Goal: Check status: Check status

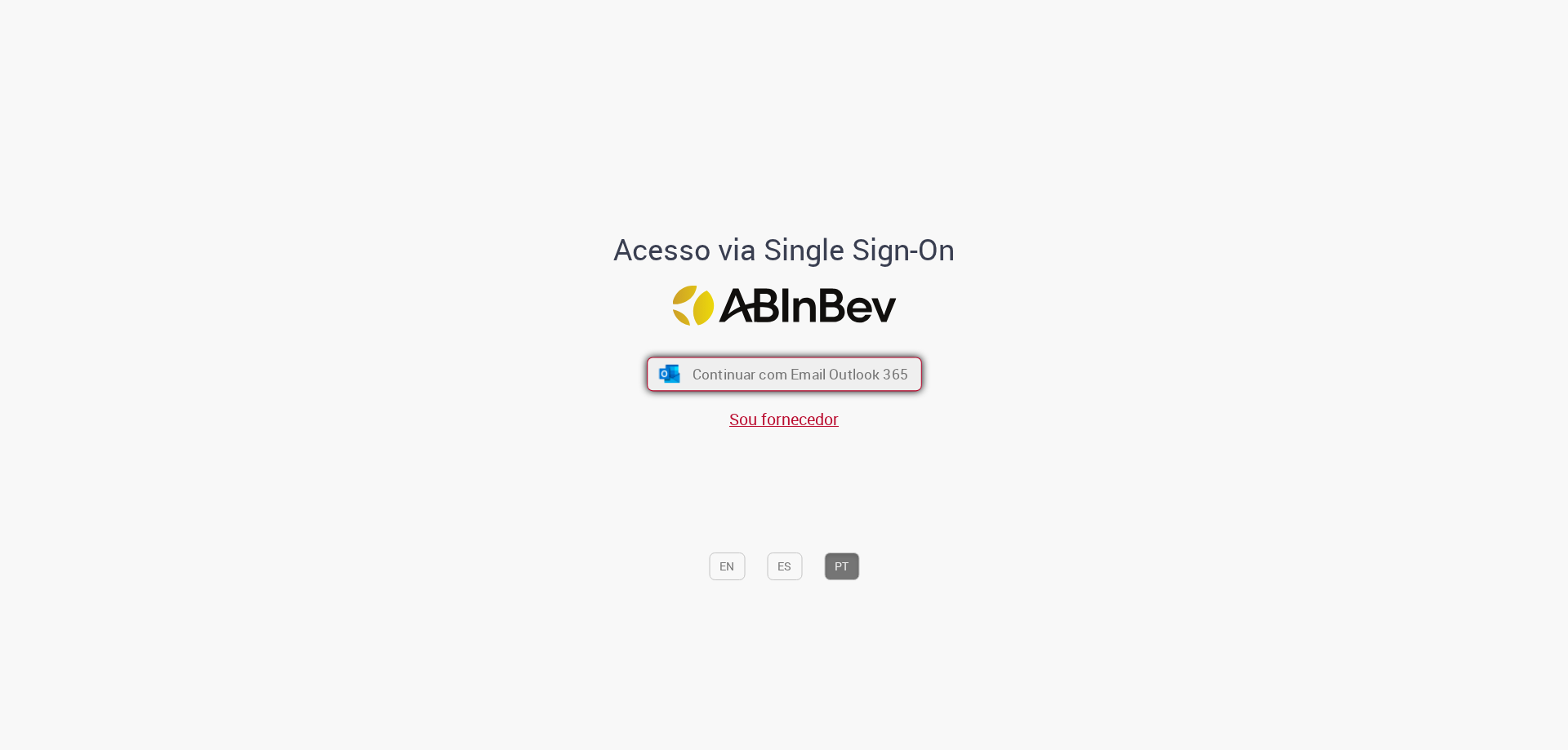
click at [775, 378] on span "Continuar com Email Outlook 365" at bounding box center [800, 374] width 216 height 19
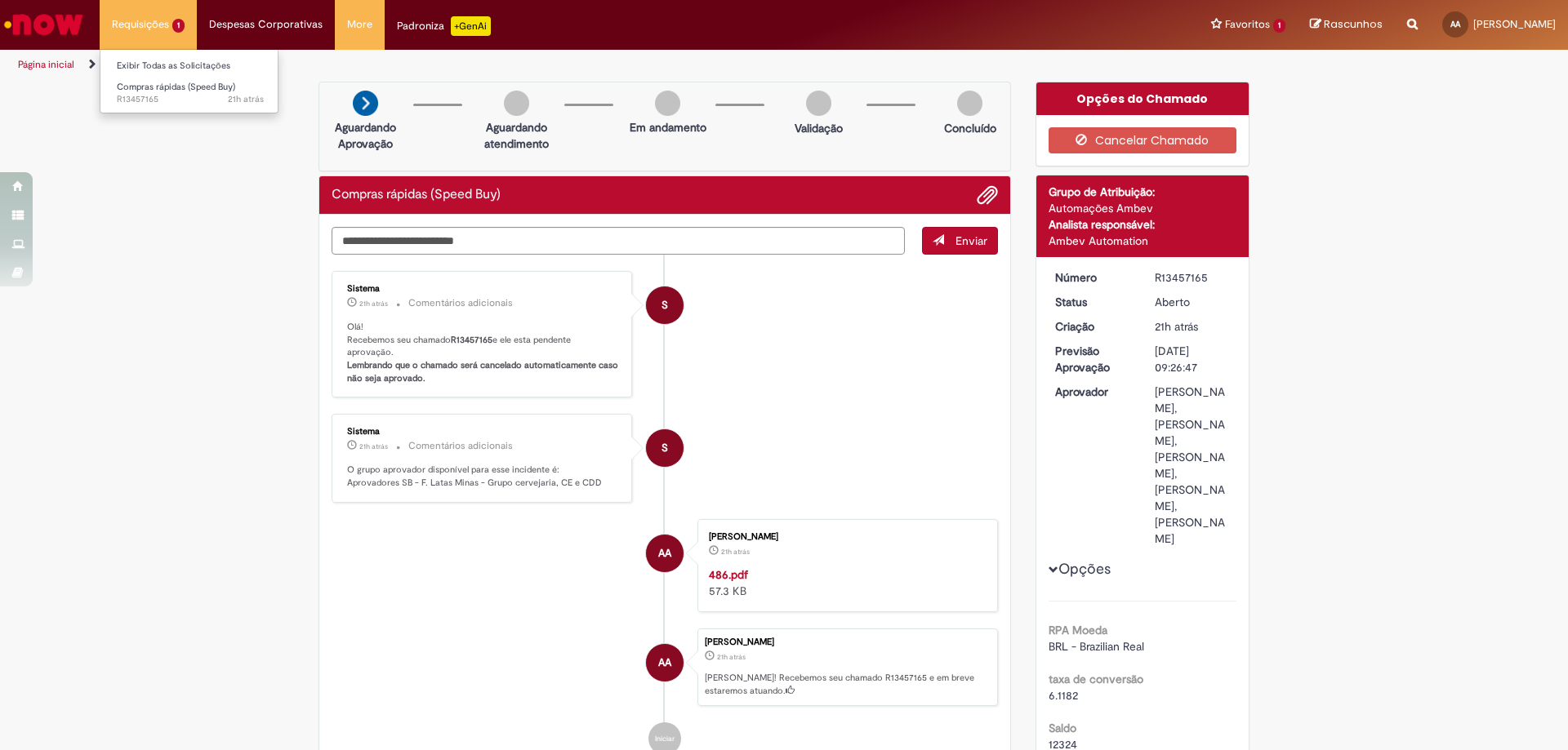
click at [133, 28] on li "Requisições 1 Exibir Todas as Solicitações Compras rápidas (Speed Buy) 21h atrá…" at bounding box center [148, 24] width 98 height 49
click at [138, 108] on link "Compras rápidas (Speed Buy) 21h atrás 21 horas atrás R13457165" at bounding box center [190, 93] width 179 height 30
click at [24, 62] on link "Página inicial" at bounding box center [46, 64] width 57 height 13
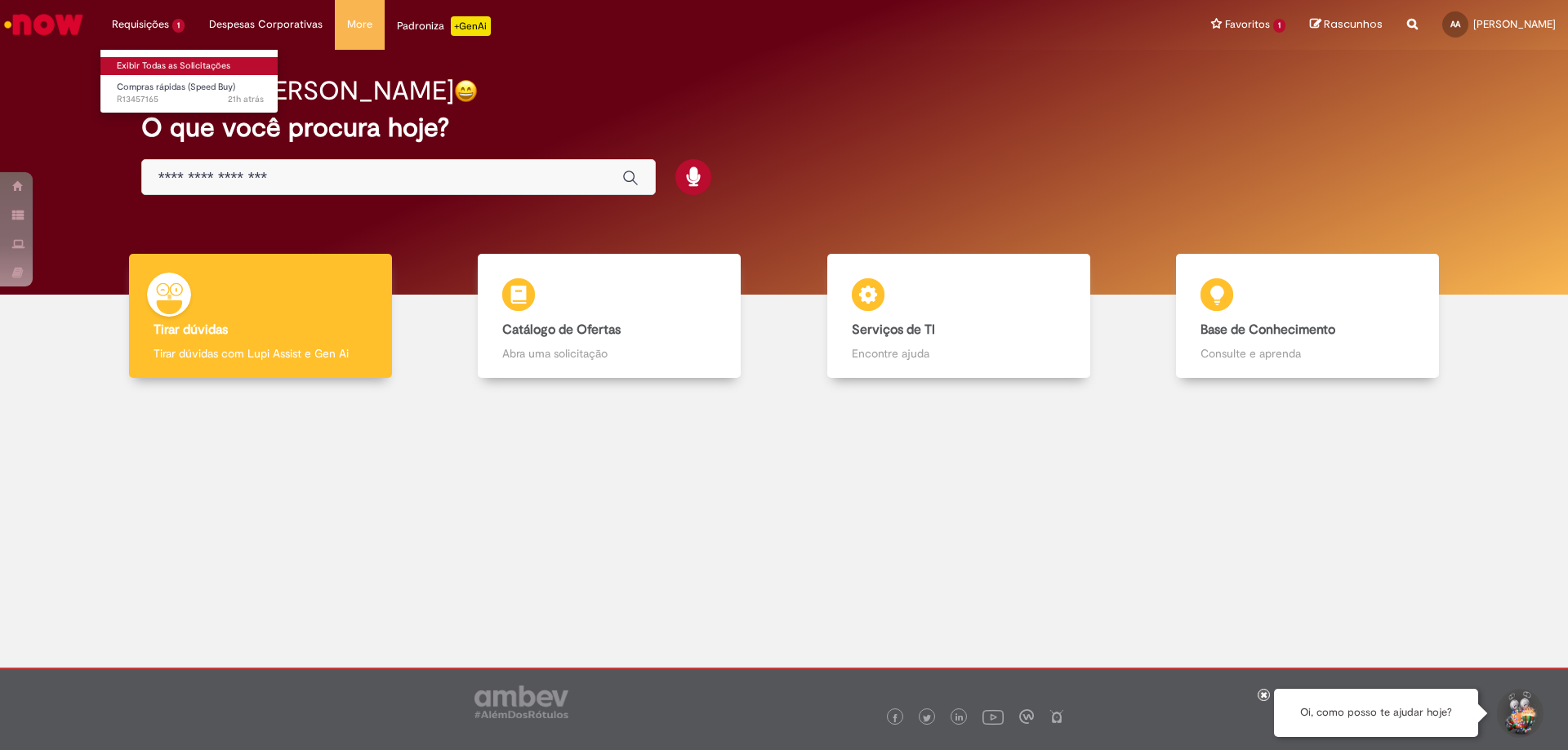
click at [176, 67] on link "Exibir Todas as Solicitações" at bounding box center [190, 66] width 179 height 18
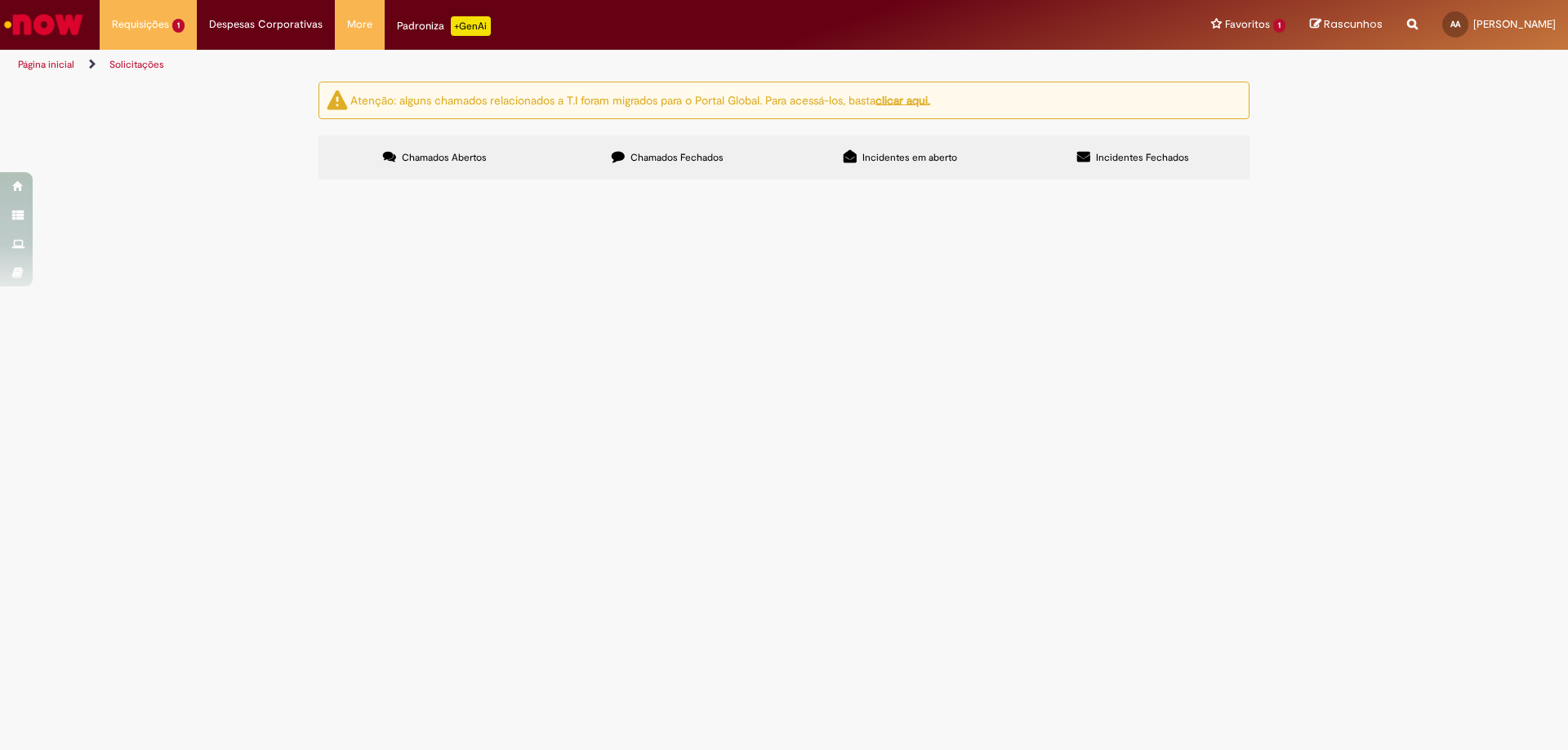
click at [672, 160] on span "Chamados Fechados" at bounding box center [676, 157] width 93 height 13
click at [0, 0] on td "Gentileza seguir com a correção por favor" at bounding box center [0, 0] width 0 height 0
click at [0, 0] on span "R13439633" at bounding box center [0, 0] width 0 height 0
click at [0, 0] on span "28/08/2025 08:22:44" at bounding box center [0, 0] width 0 height 0
click at [851, 311] on body "Pular para o conteúdo da página Requisições 1 Exibir Todas as Solicitações Comp…" at bounding box center [784, 375] width 1568 height 750
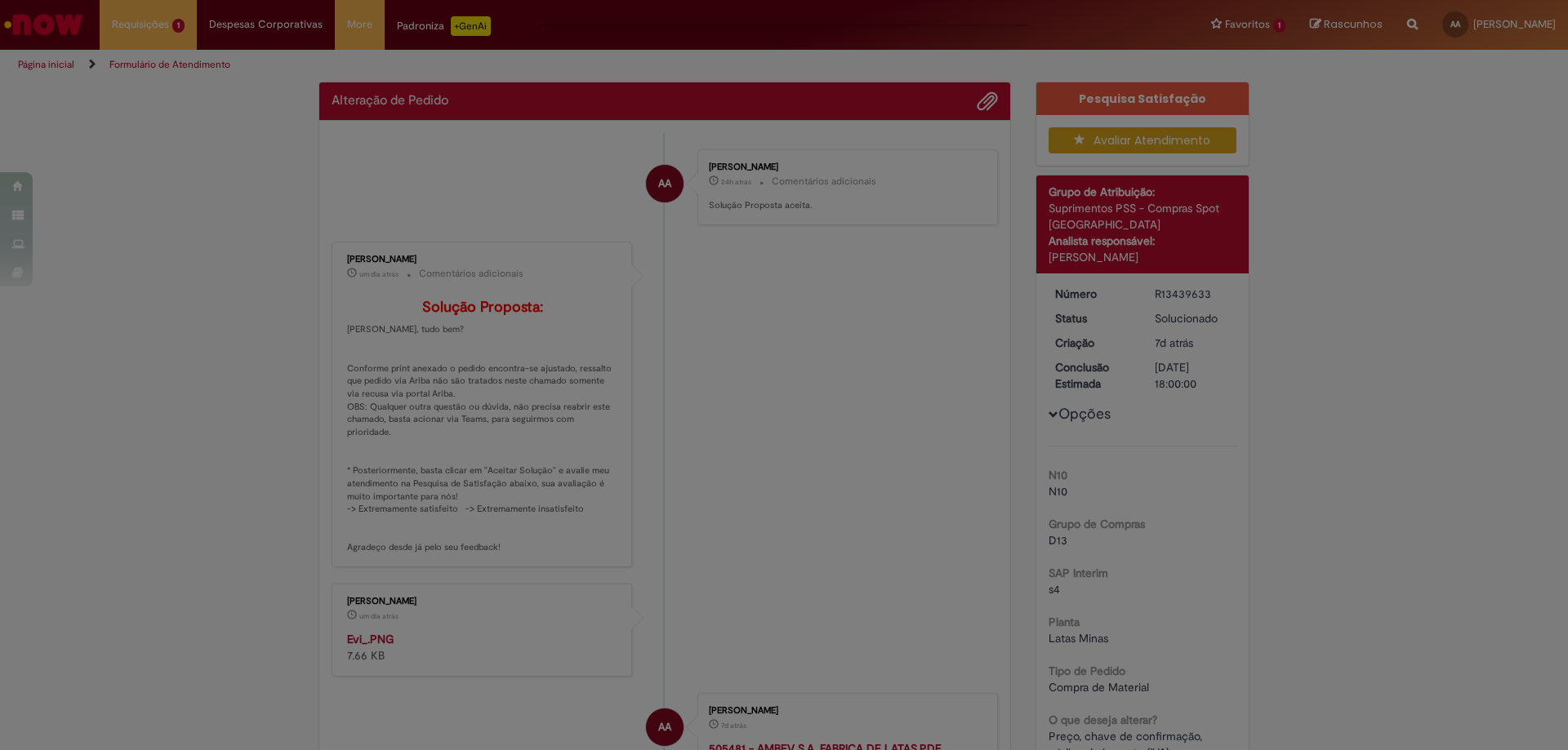
click at [711, 310] on div "Feedback" at bounding box center [784, 375] width 1568 height 750
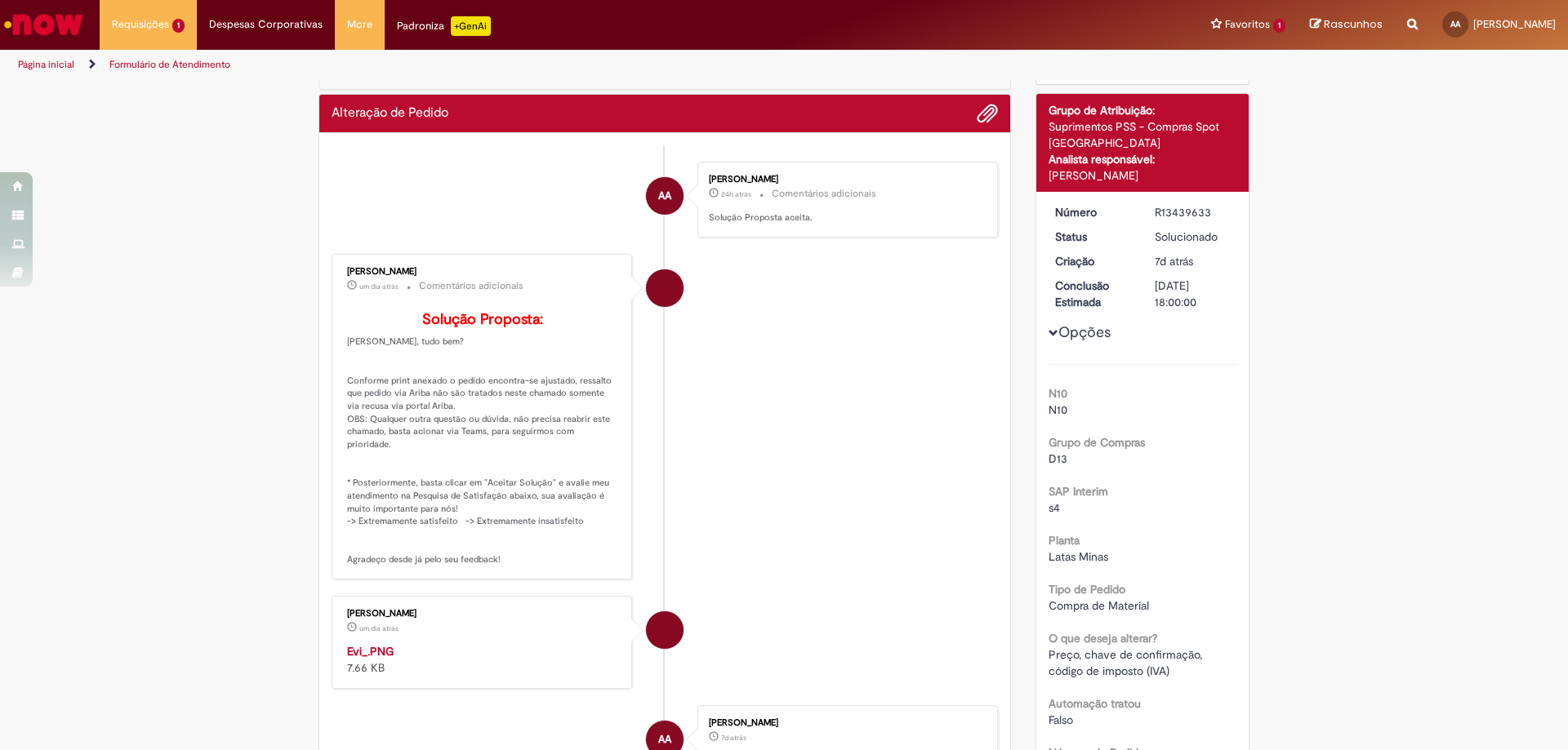
scroll to position [164, 0]
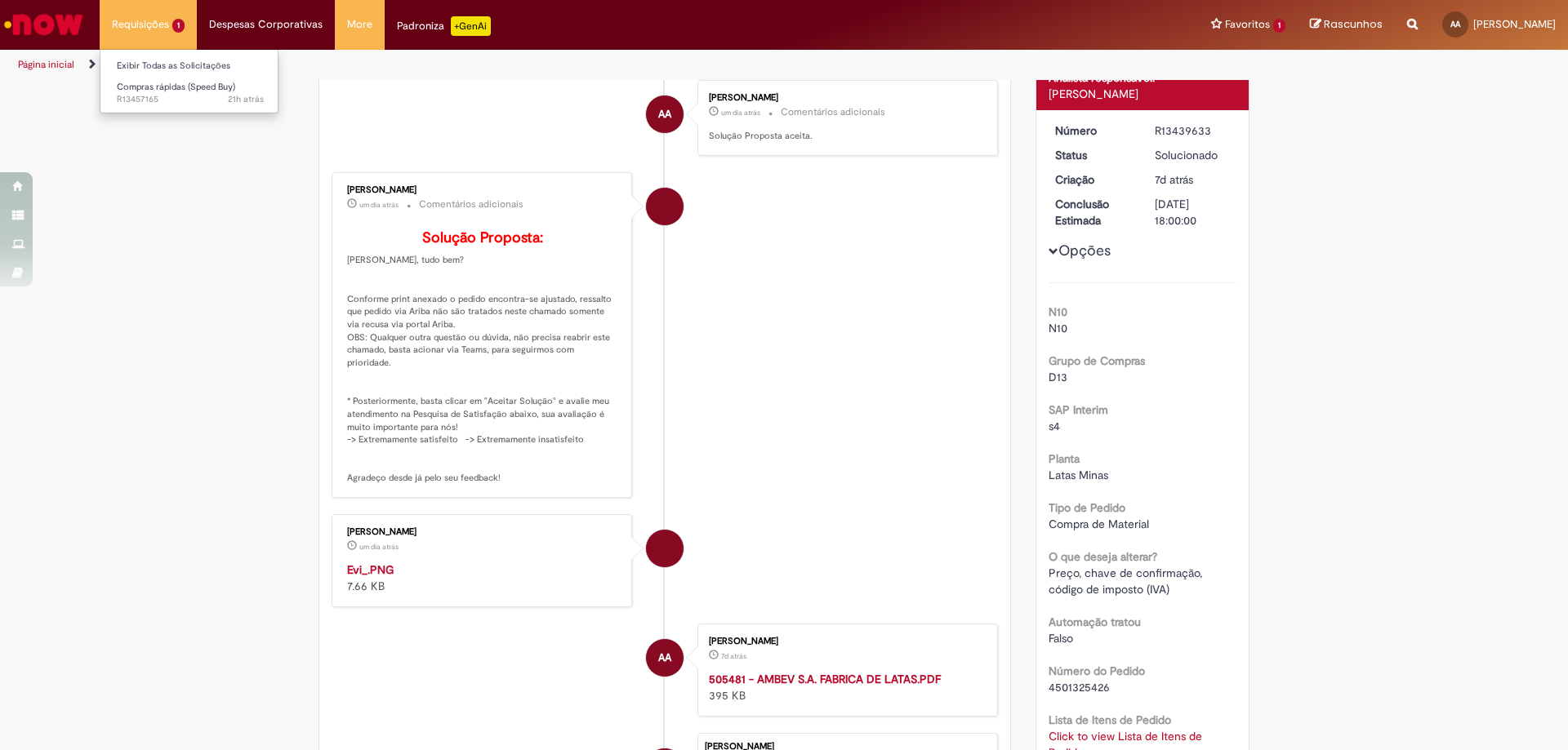
click at [156, 27] on li "Requisições 1 Exibir Todas as Solicitações Compras rápidas (Speed Buy) 21h atrá…" at bounding box center [148, 24] width 98 height 49
click at [169, 96] on span "21h atrás 21 horas atrás R13457165" at bounding box center [190, 99] width 147 height 13
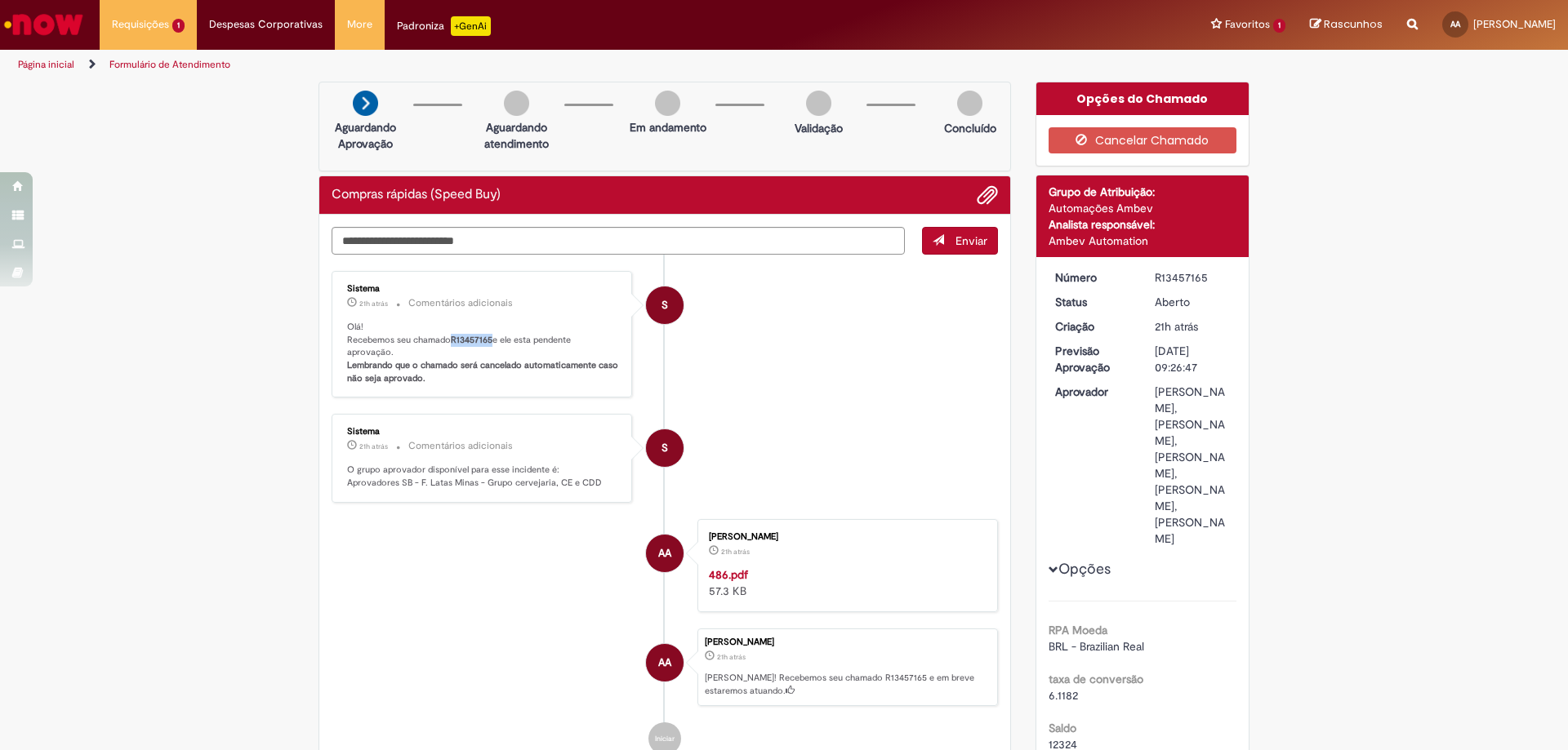
drag, startPoint x: 447, startPoint y: 342, endPoint x: 486, endPoint y: 336, distance: 39.5
click at [486, 336] on b "R13457165" at bounding box center [472, 340] width 42 height 12
copy b "R13457165"
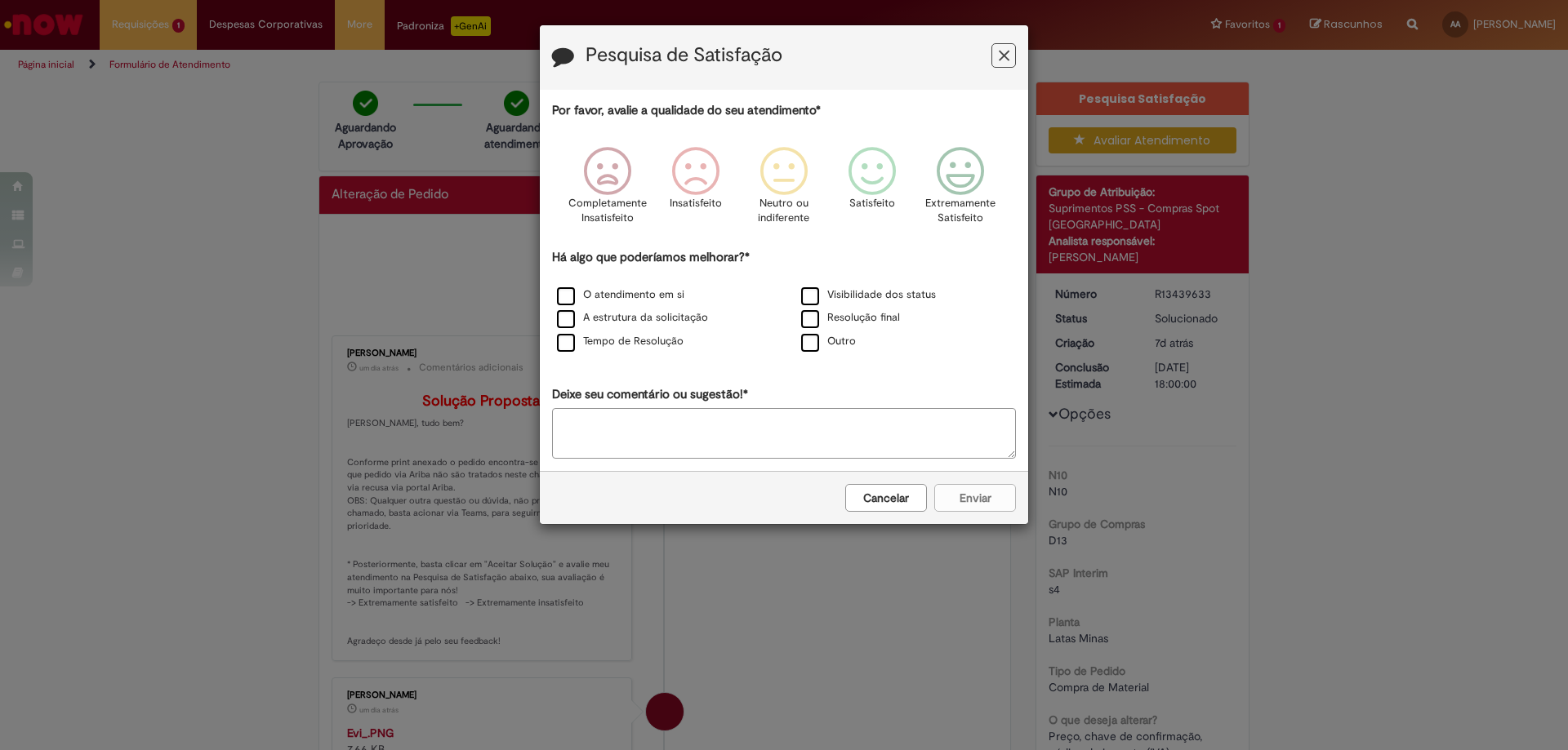
click at [1004, 58] on icon "Feedback" at bounding box center [1004, 56] width 10 height 17
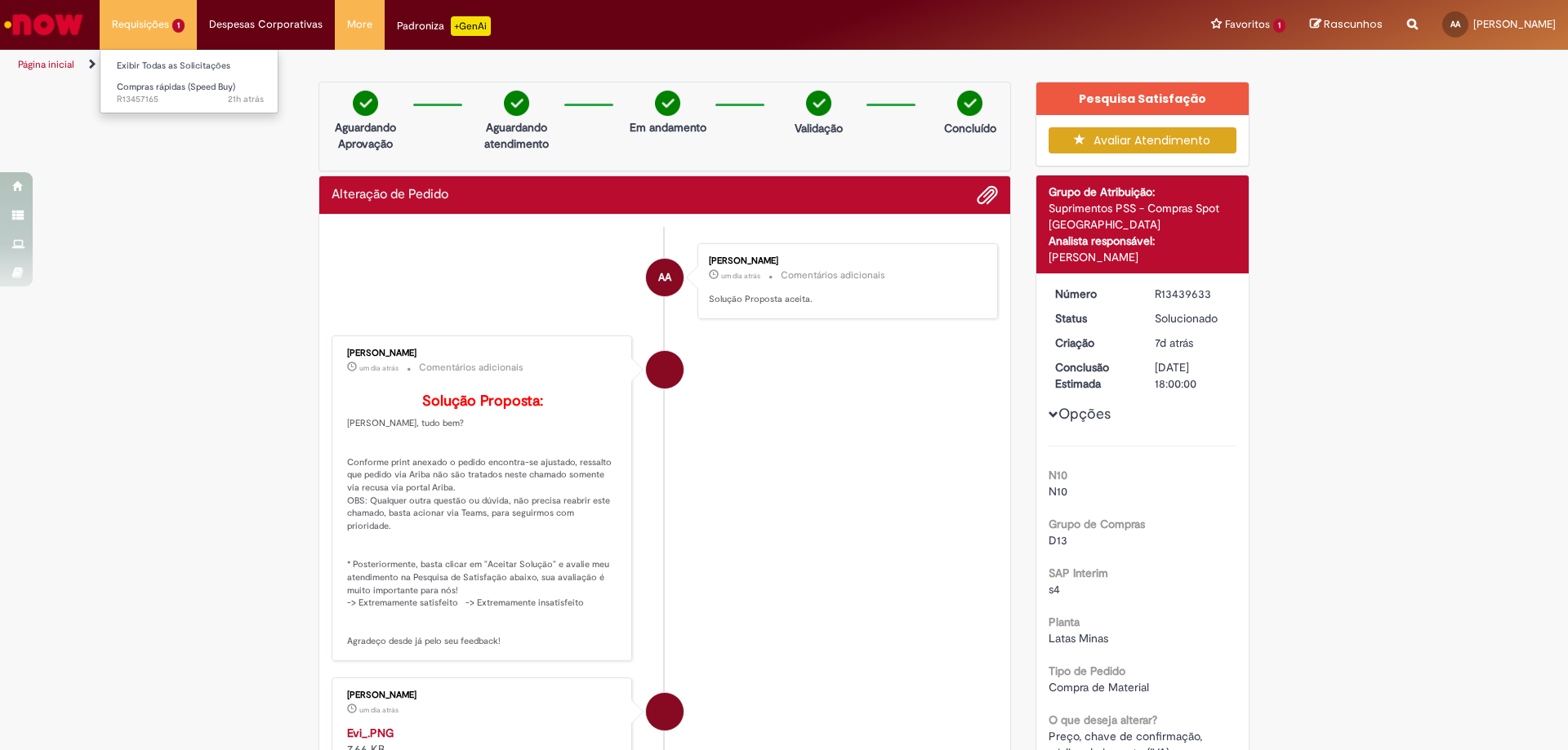
click at [128, 30] on li "Requisições 1 Exibir Todas as Solicitações Compras rápidas (Speed Buy) 21h atrá…" at bounding box center [148, 24] width 98 height 49
click at [147, 90] on span "Compras rápidas (Speed Buy)" at bounding box center [176, 87] width 118 height 12
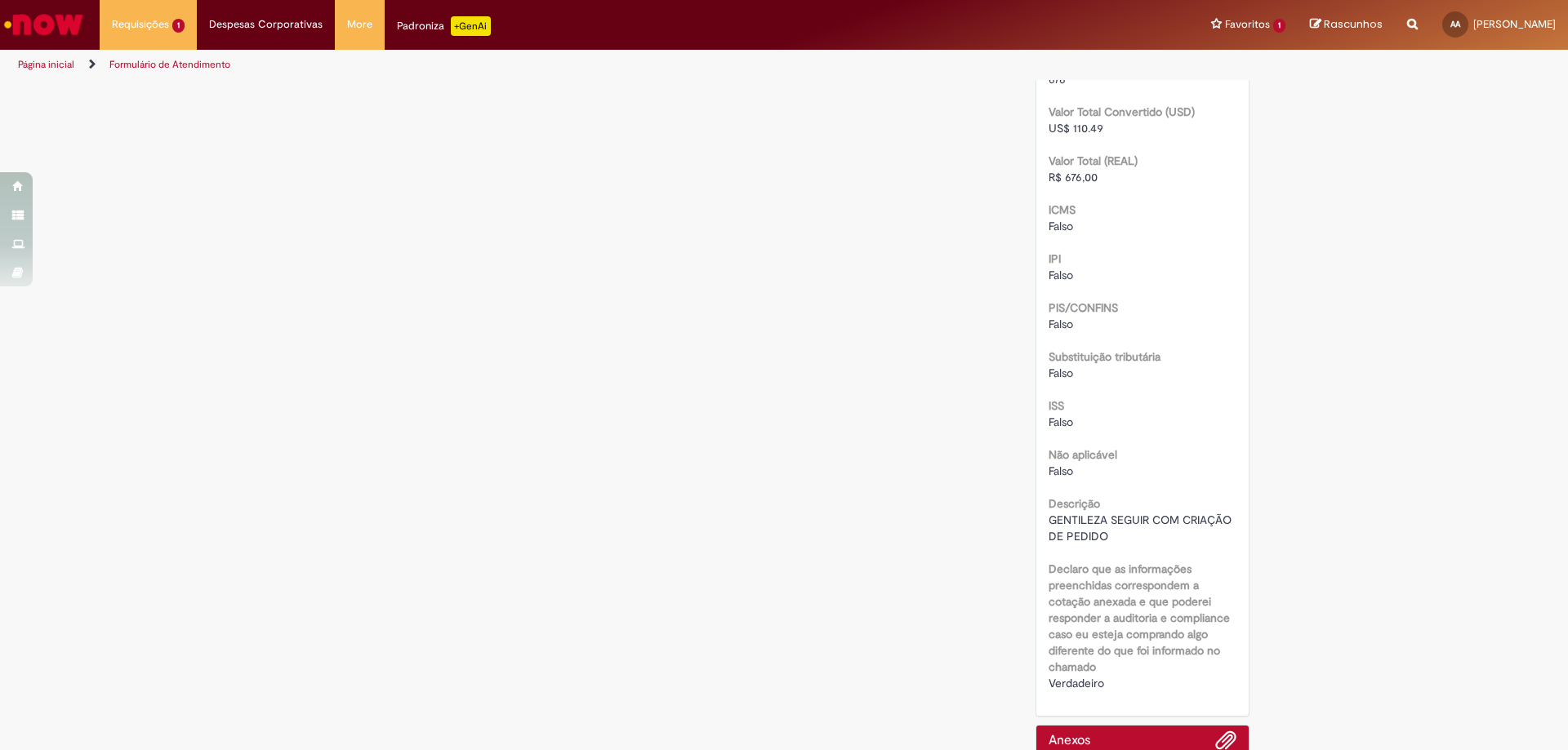
scroll to position [2140, 0]
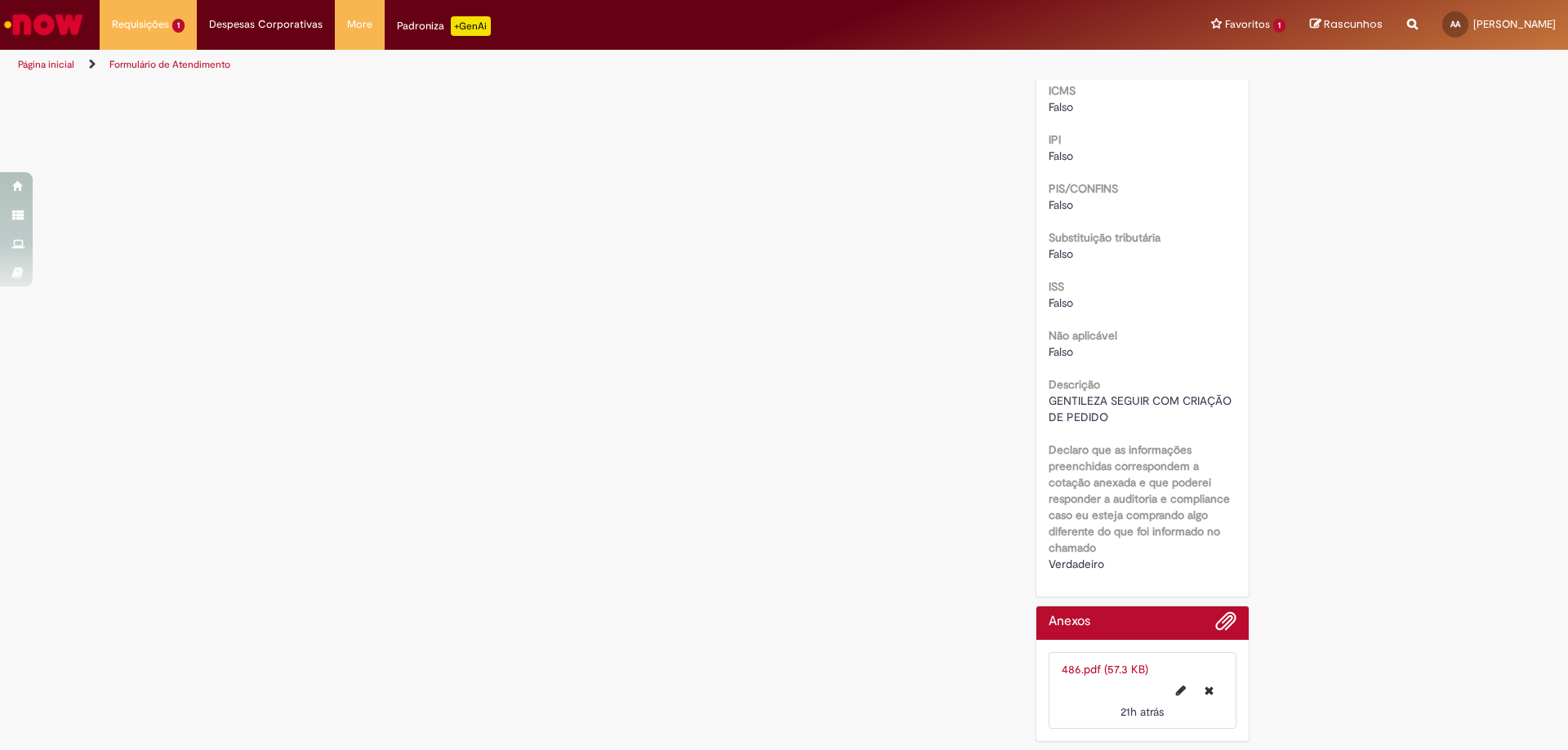
click at [1133, 681] on div "21h atrás 21 horas atrás" at bounding box center [1143, 699] width 163 height 43
click at [1121, 670] on link "486.pdf (57.3 KB)" at bounding box center [1105, 669] width 86 height 15
